Goal: Information Seeking & Learning: Learn about a topic

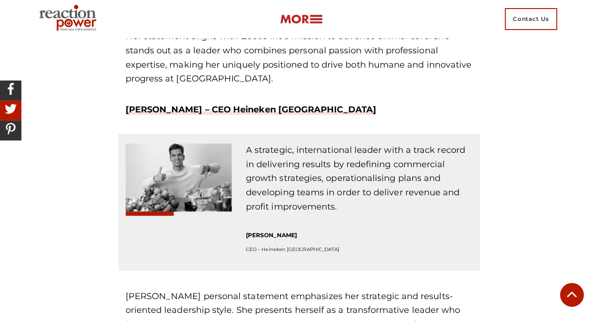
scroll to position [3489, 0]
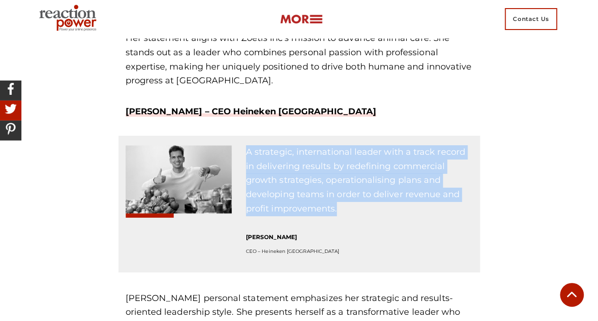
drag, startPoint x: 340, startPoint y: 195, endPoint x: 244, endPoint y: 140, distance: 110.6
click at [244, 145] on div "A strategic, international leader with a track record in delivering results by …" at bounding box center [359, 208] width 241 height 127
copy p "A strategic, international leader with a track record in delivering results by …"
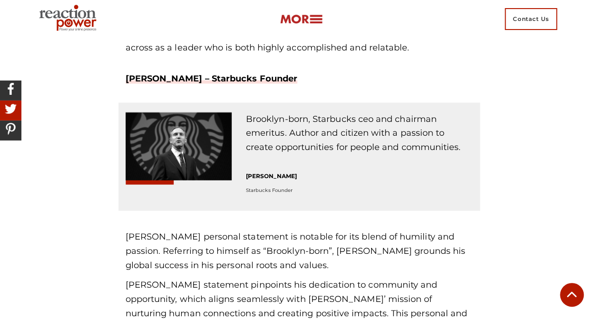
scroll to position [4442, 0]
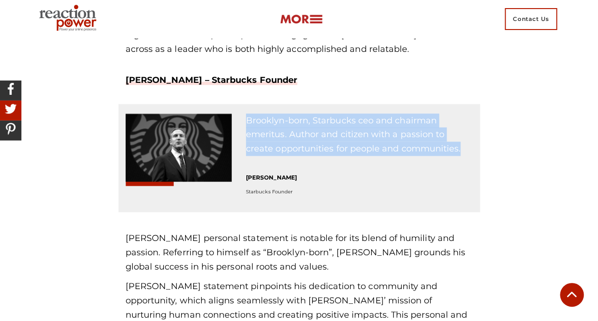
drag, startPoint x: 437, startPoint y: 135, endPoint x: 238, endPoint y: 109, distance: 200.2
click at [239, 113] on div "Brooklyn-born, Starbucks ceo and chairman emeritus. Author and citizen with a p…" at bounding box center [359, 162] width 241 height 99
copy p "Brooklyn-born, Starbucks ceo and chairman emeritus. Author and citizen with a p…"
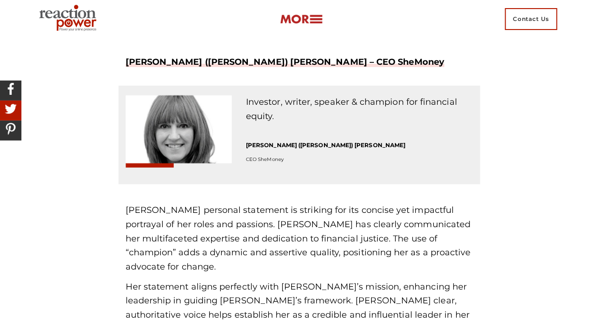
scroll to position [4797, 0]
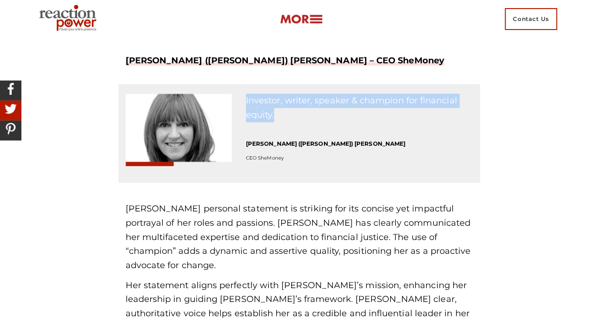
drag, startPoint x: 283, startPoint y: 96, endPoint x: 243, endPoint y: 89, distance: 40.6
click at [243, 94] on div "Investor, writer, speaker & champion for financial equity. [PERSON_NAME] ([PERS…" at bounding box center [359, 138] width 241 height 89
copy p "Investor, writer, speaker & champion for financial equity."
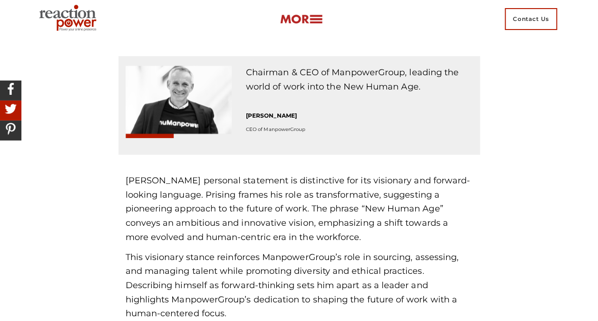
scroll to position [5127, 0]
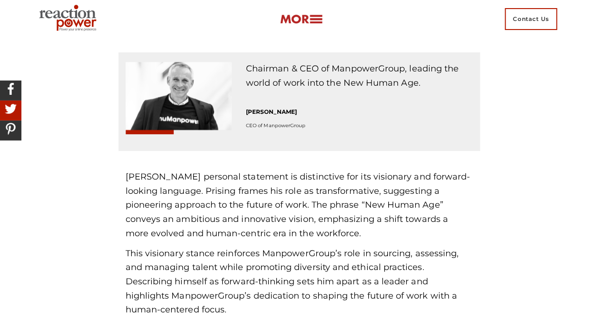
click at [474, 189] on div "[PERSON_NAME] personal statement is distinctive for its visionary and forward-l…" at bounding box center [300, 242] width 362 height 183
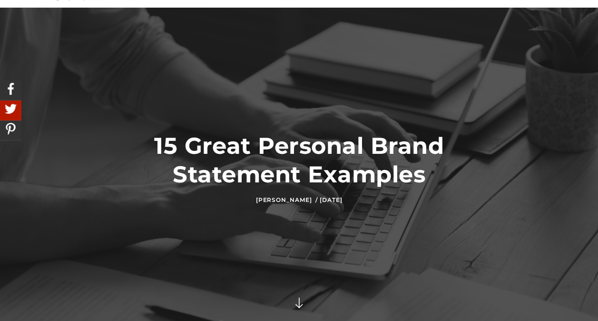
scroll to position [0, 0]
